Goal: Task Accomplishment & Management: Manage account settings

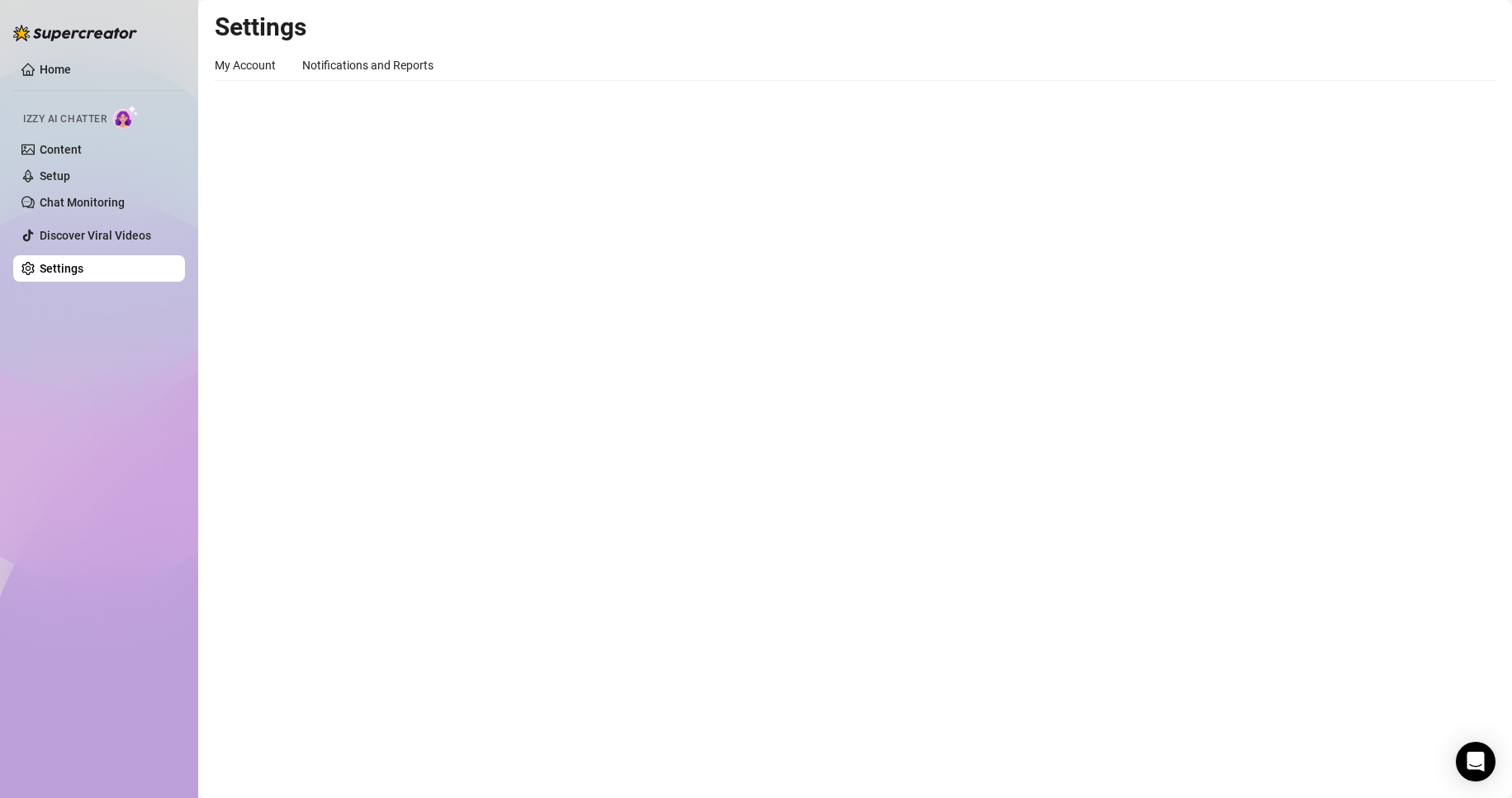
click at [67, 265] on link "Settings" at bounding box center [61, 268] width 44 height 13
